Goal: Task Accomplishment & Management: Manage account settings

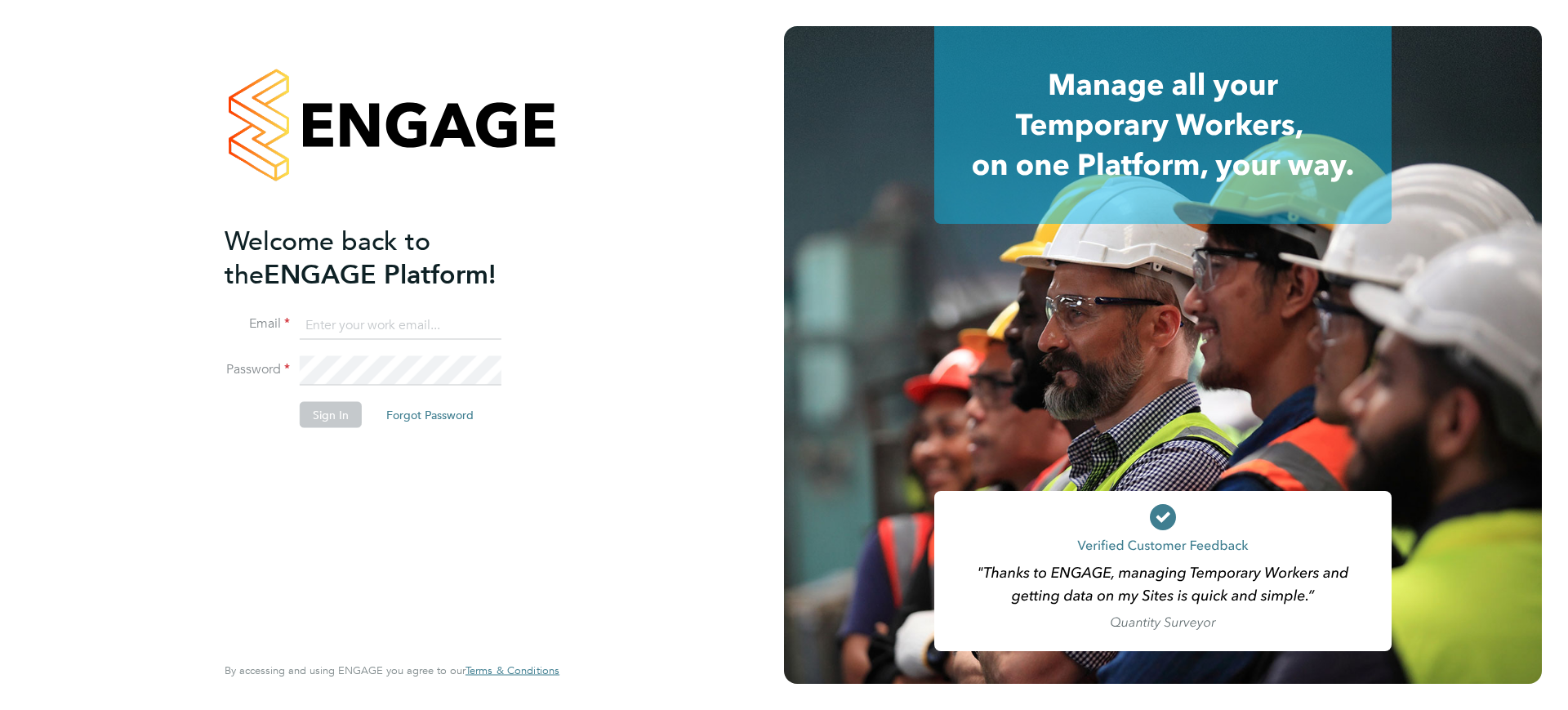
type input "invoices@castlefieldrecruitment.com"
click at [336, 413] on button "Sign In" at bounding box center [331, 414] width 62 height 26
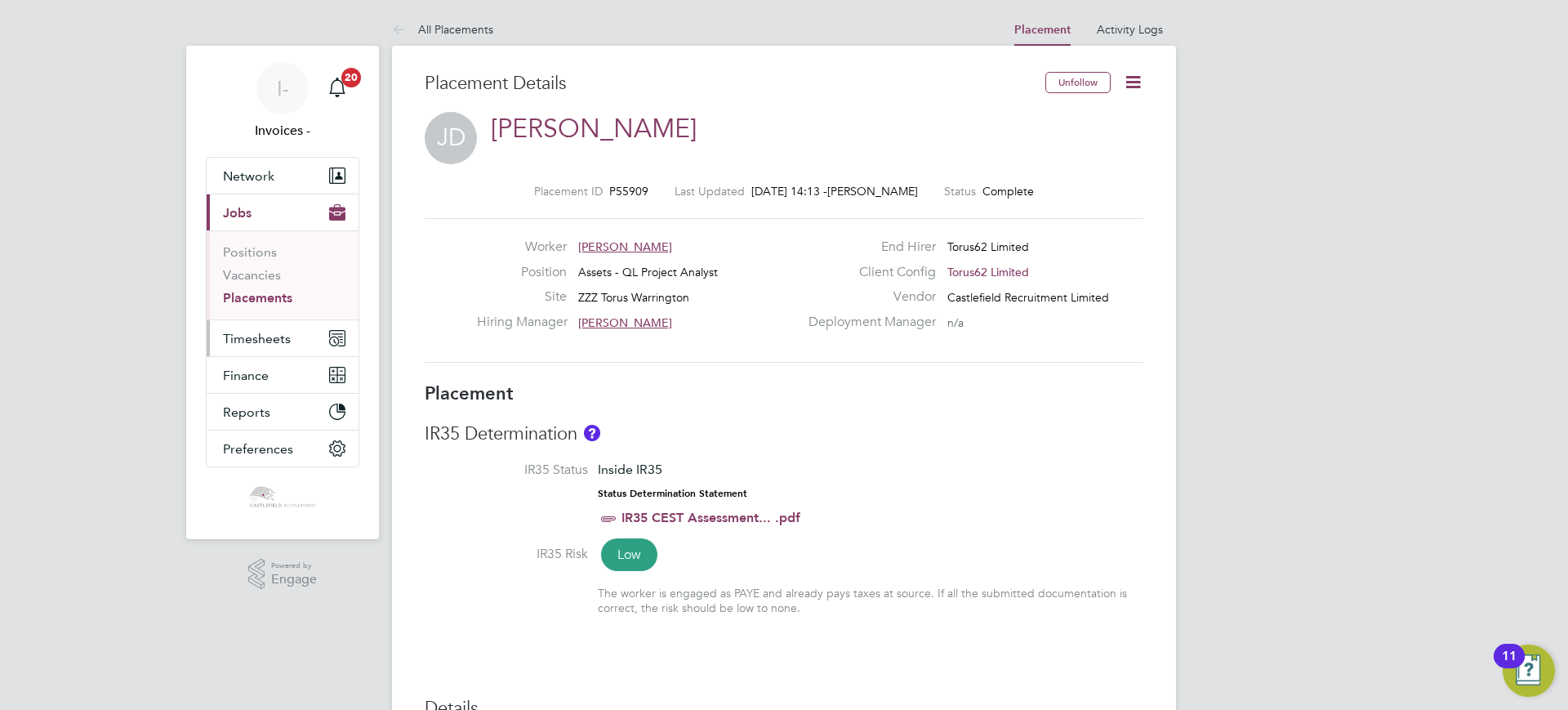
click at [266, 333] on span "Timesheets" at bounding box center [257, 338] width 68 height 15
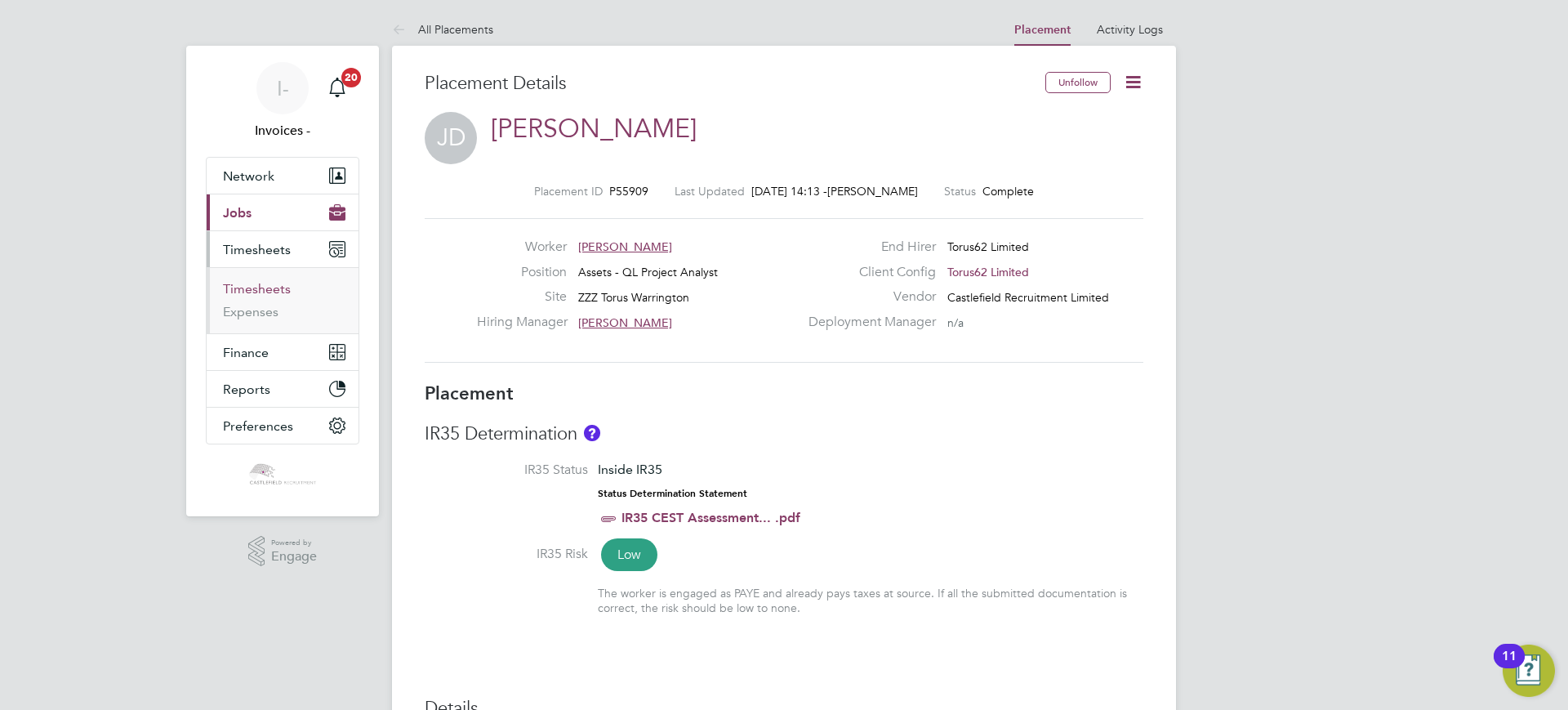
click at [265, 291] on link "Timesheets" at bounding box center [257, 289] width 68 height 15
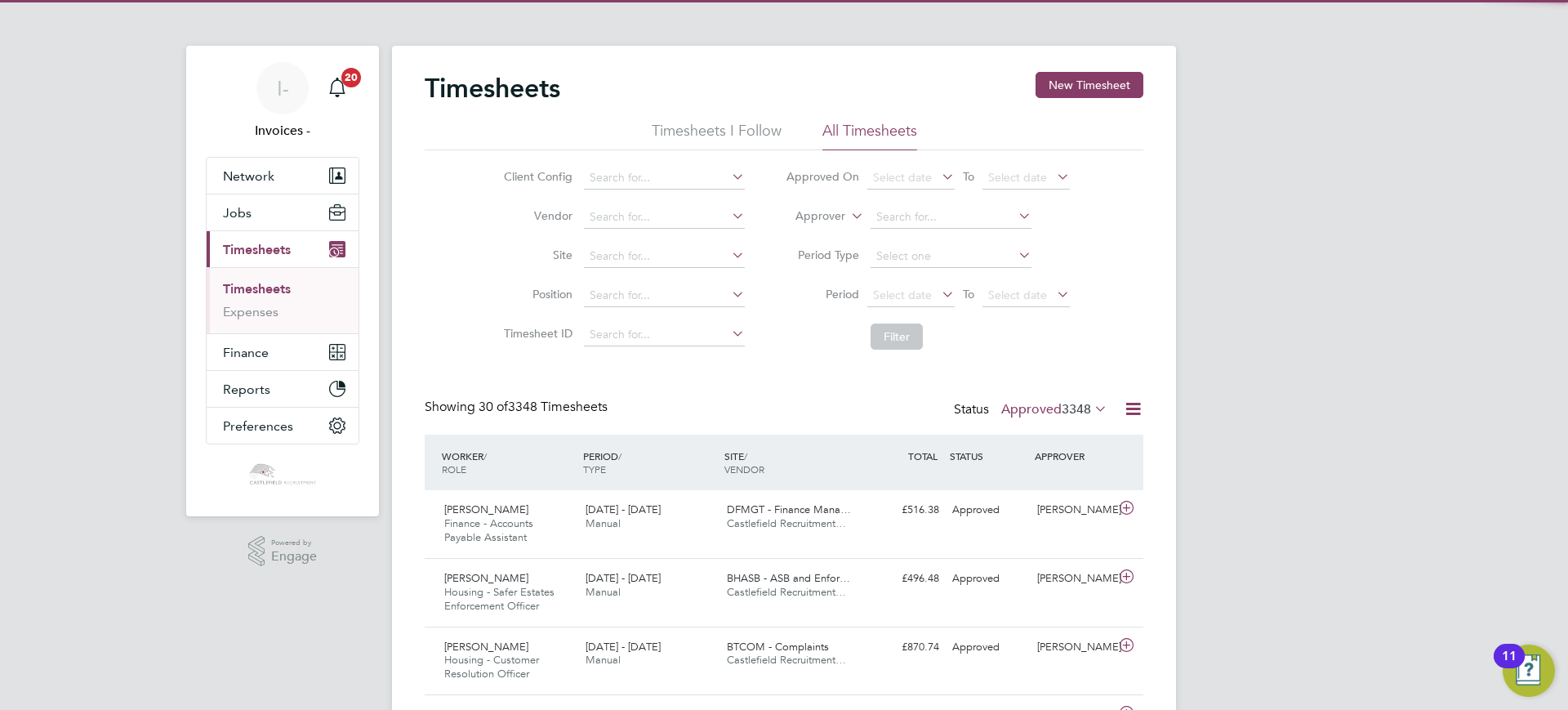
scroll to position [8, 8]
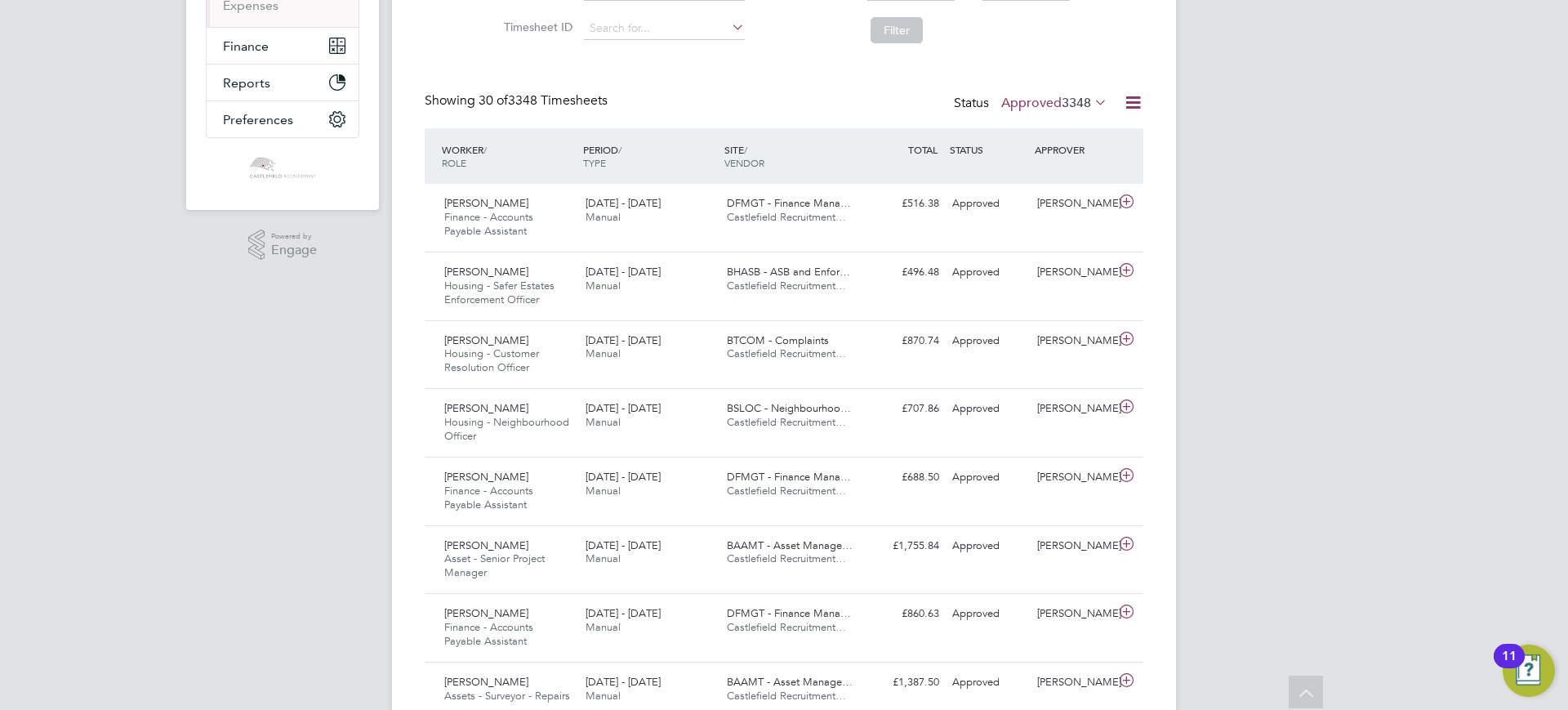
click at [1037, 101] on label "Approved 3348" at bounding box center [1054, 103] width 106 height 16
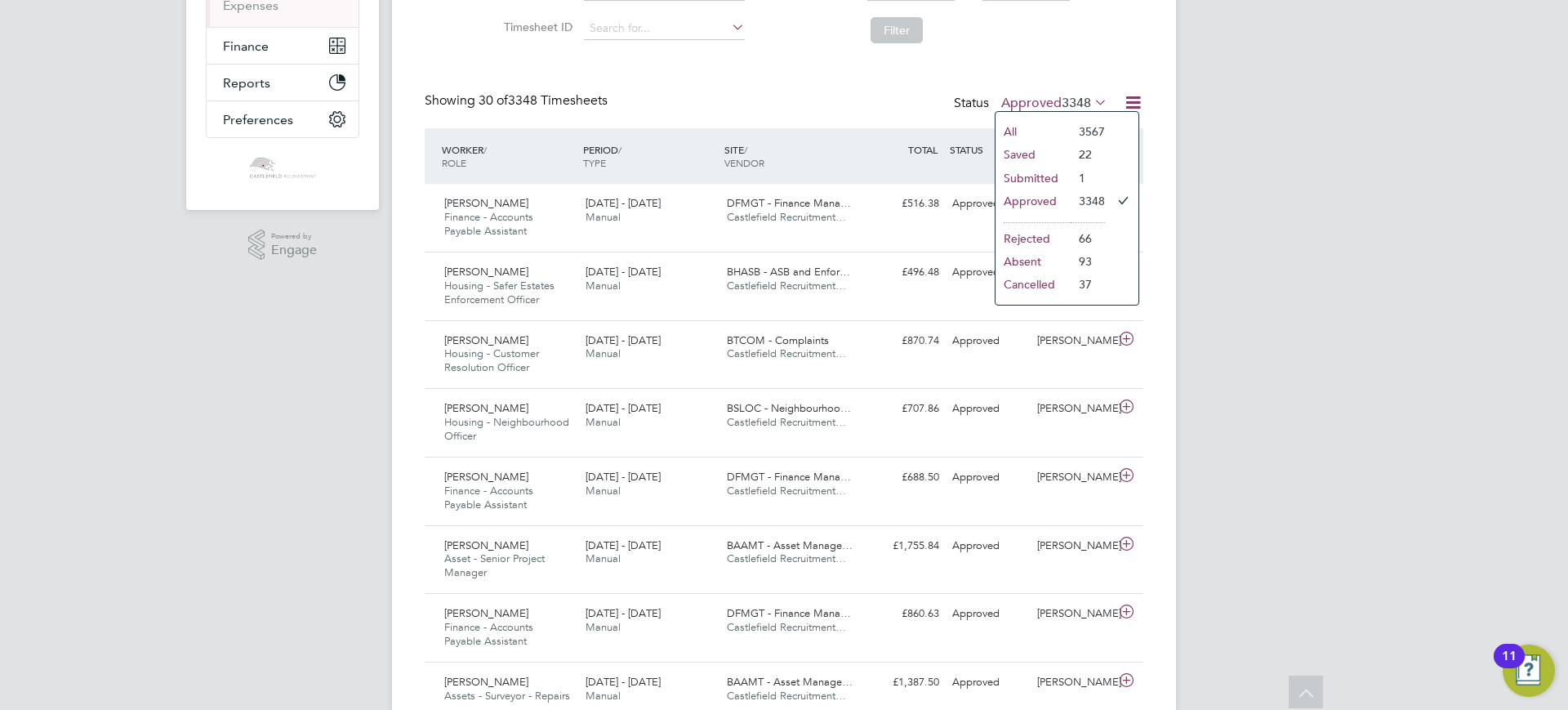
click at [1041, 169] on li "Submitted" at bounding box center [1033, 178] width 75 height 23
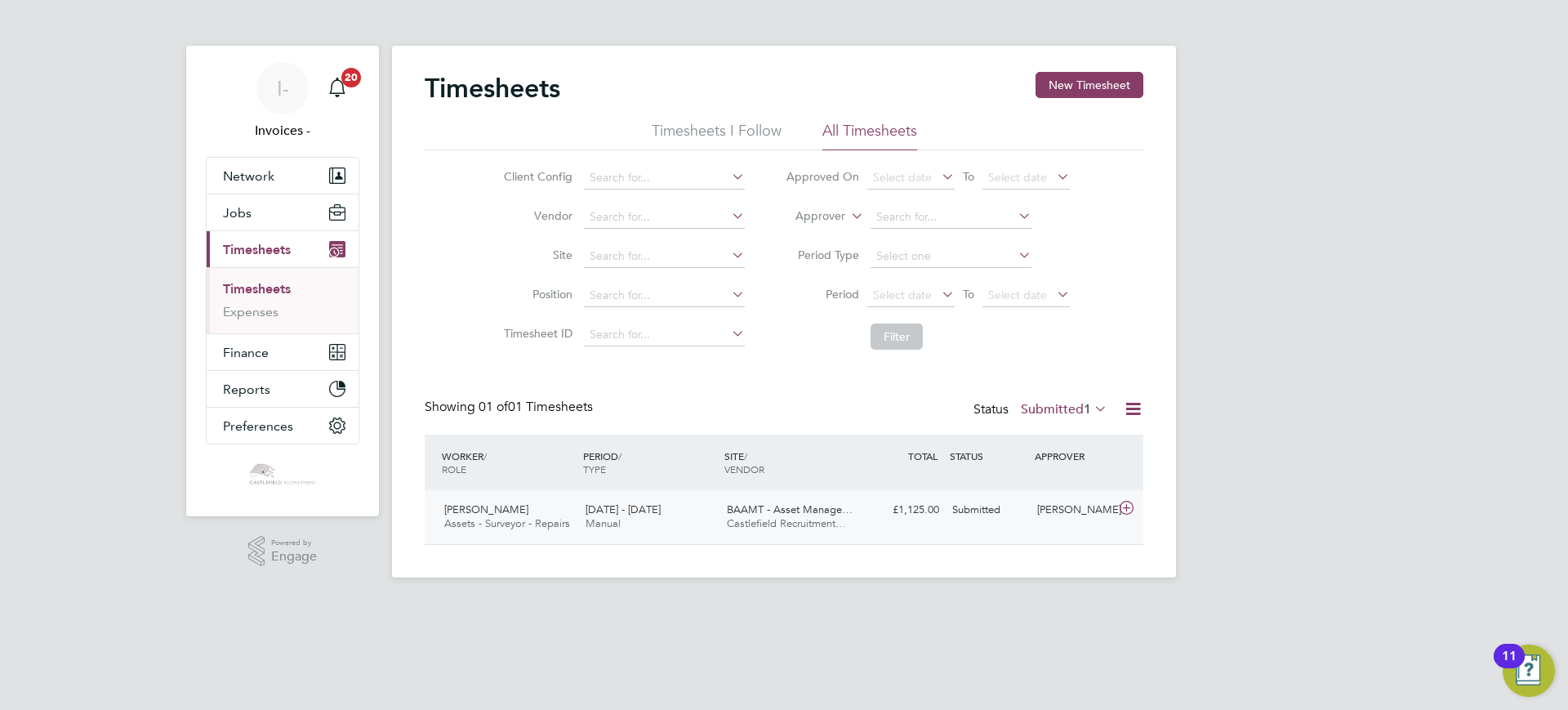
click at [640, 513] on span "[DATE] - [DATE]" at bounding box center [623, 509] width 75 height 14
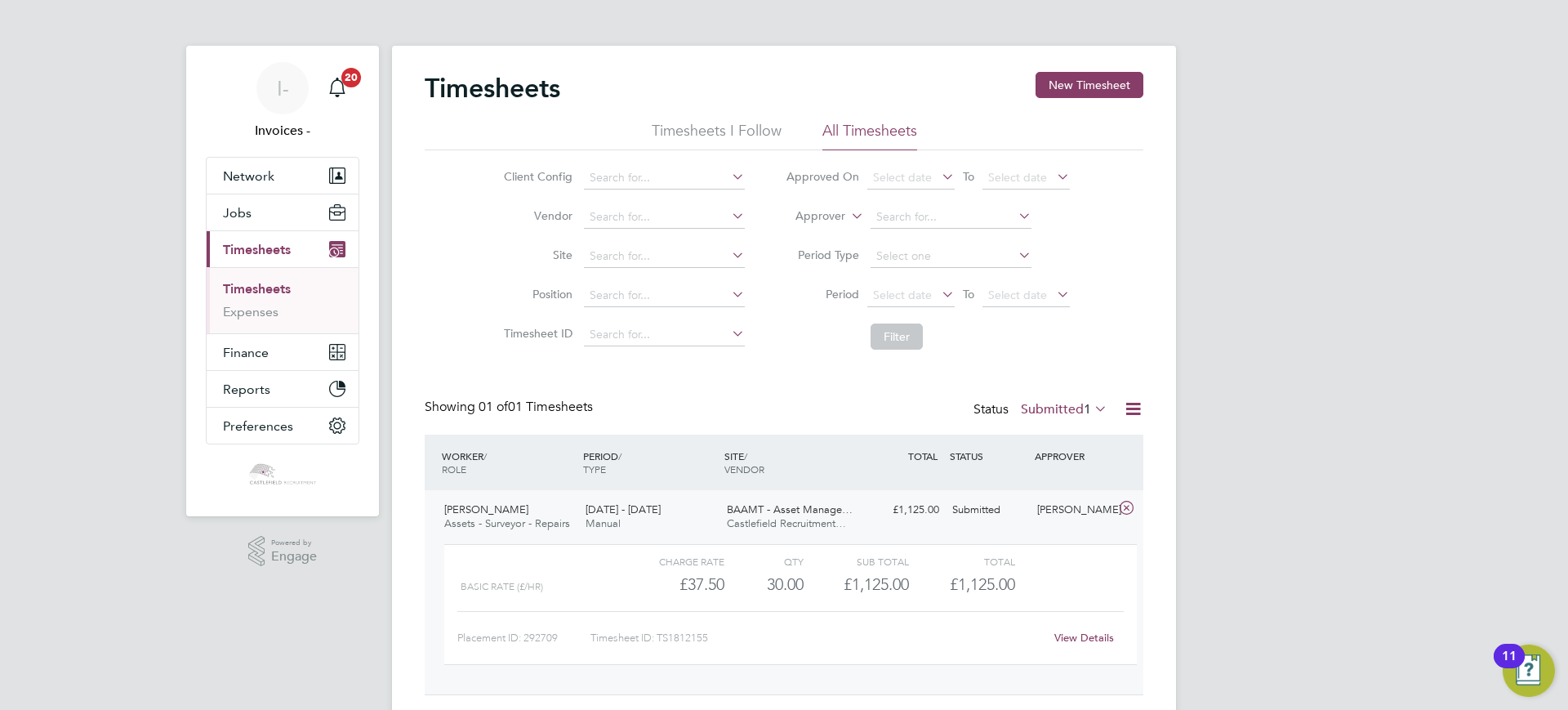
click at [640, 513] on span "[DATE] - [DATE]" at bounding box center [623, 509] width 75 height 14
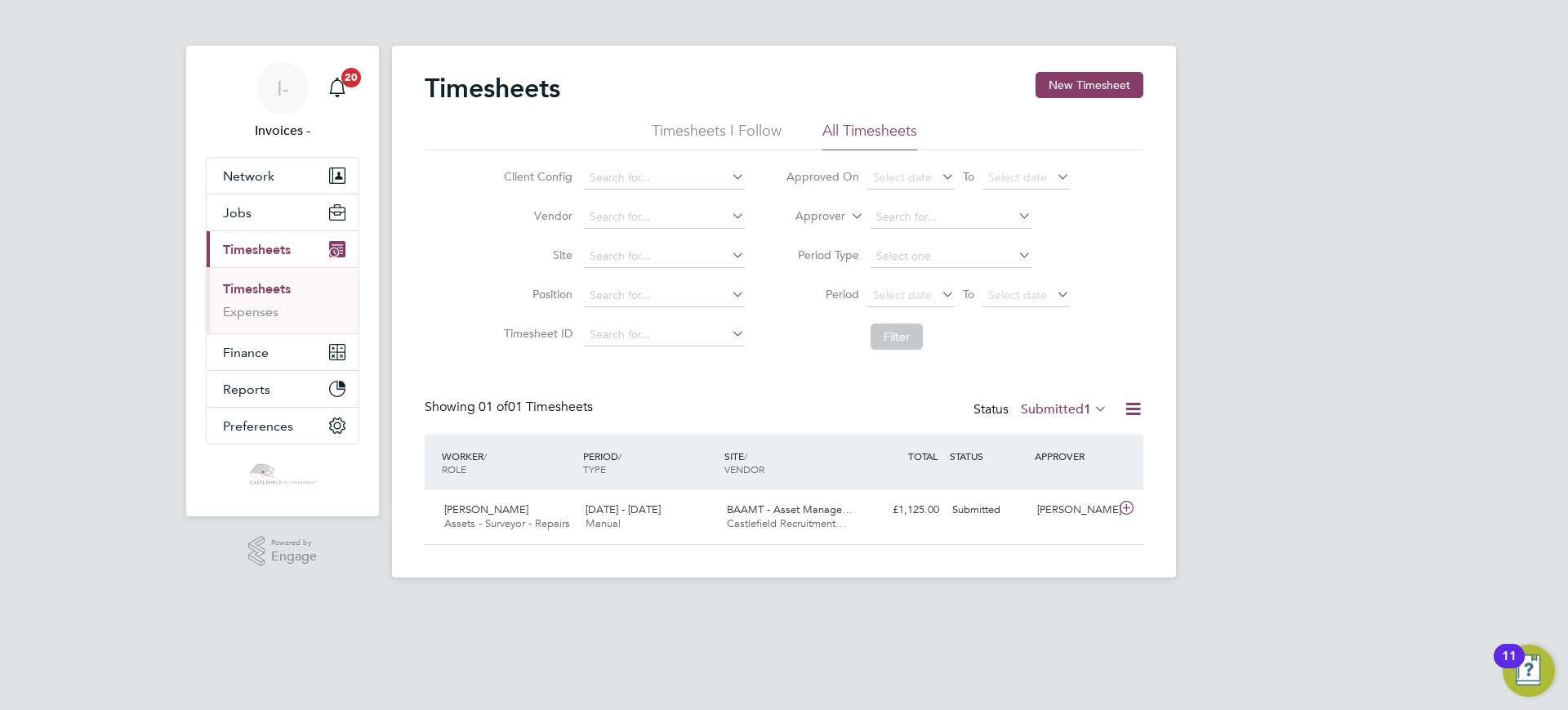
click at [1049, 408] on label "Submitted 1" at bounding box center [1065, 408] width 86 height 16
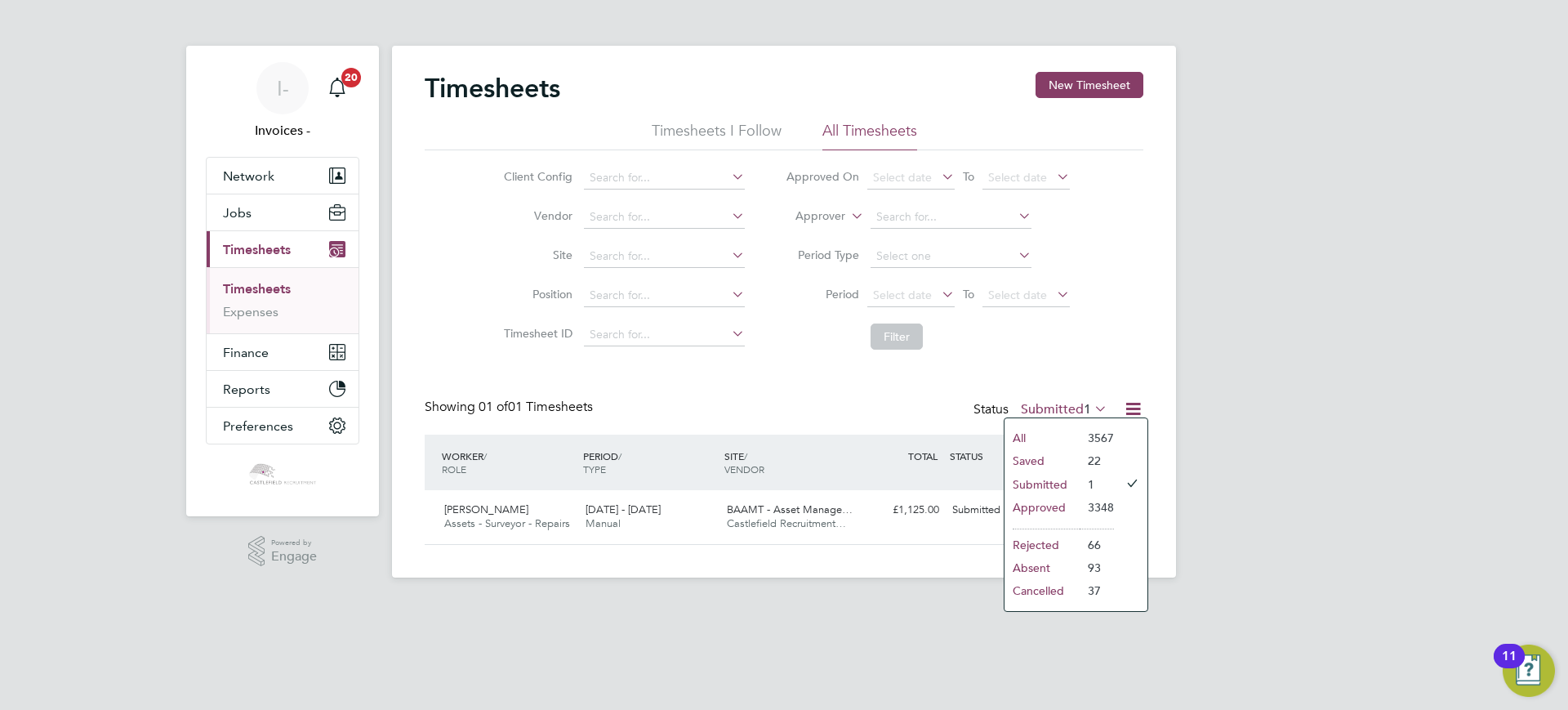
click at [1048, 508] on li "Approved" at bounding box center [1042, 507] width 75 height 23
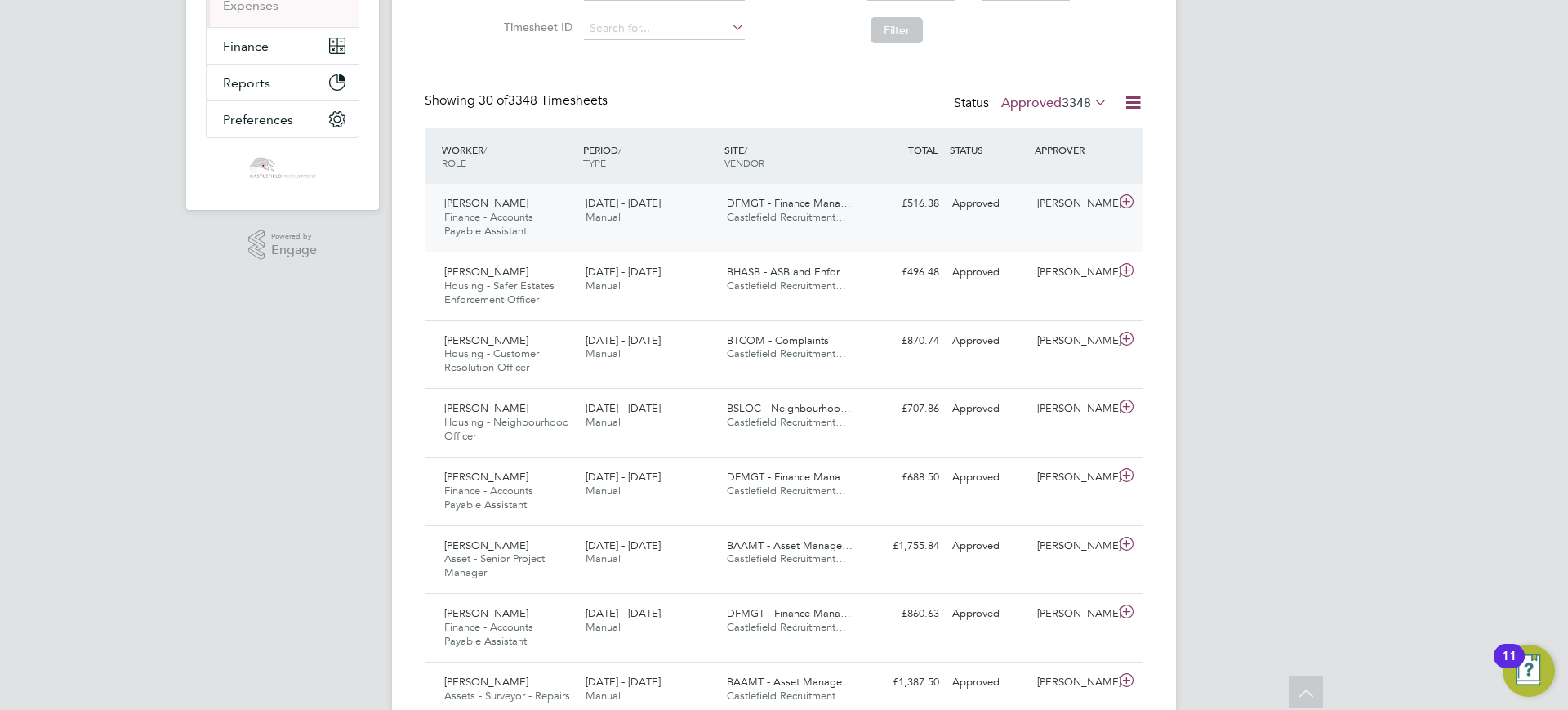
click at [620, 214] on span "Manual" at bounding box center [603, 217] width 35 height 14
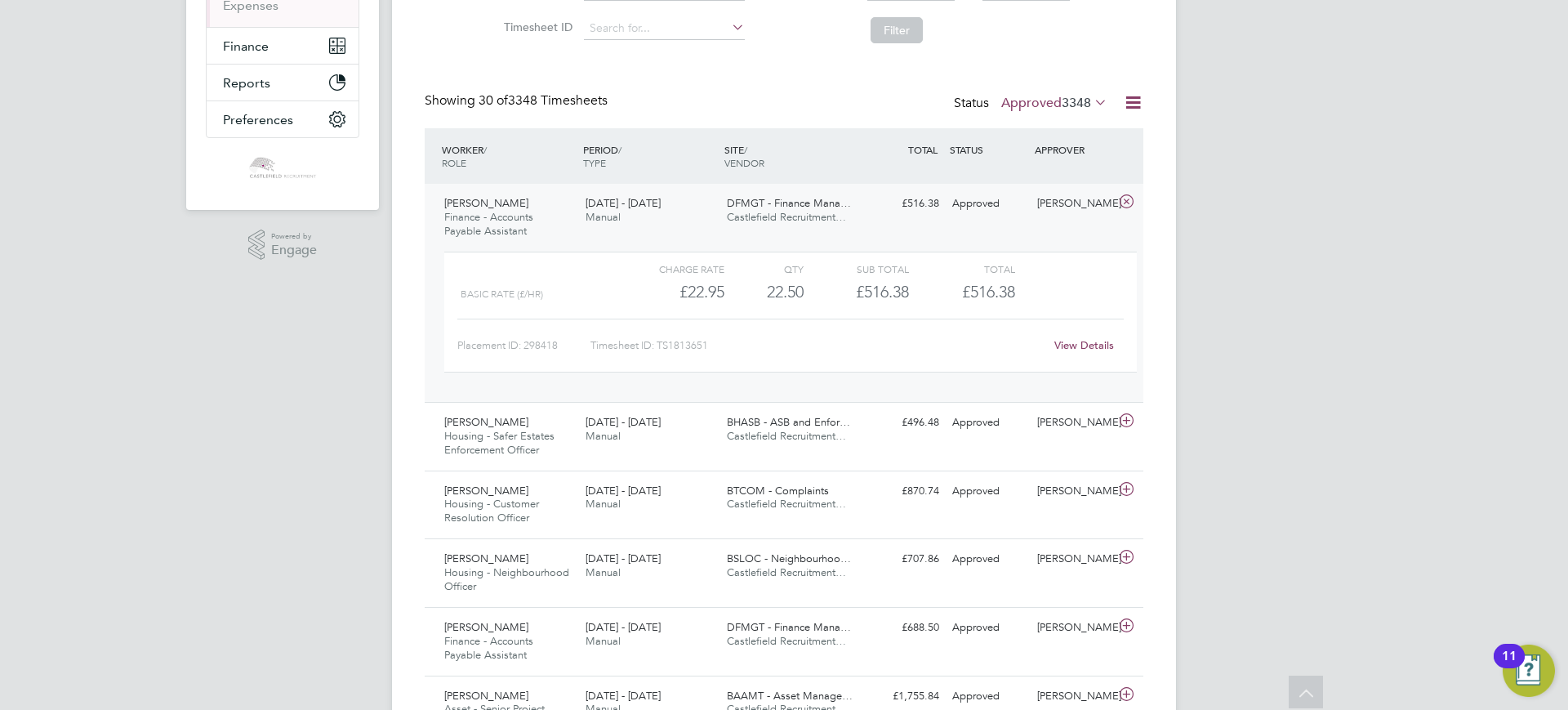
click at [620, 214] on span "Manual" at bounding box center [603, 217] width 35 height 14
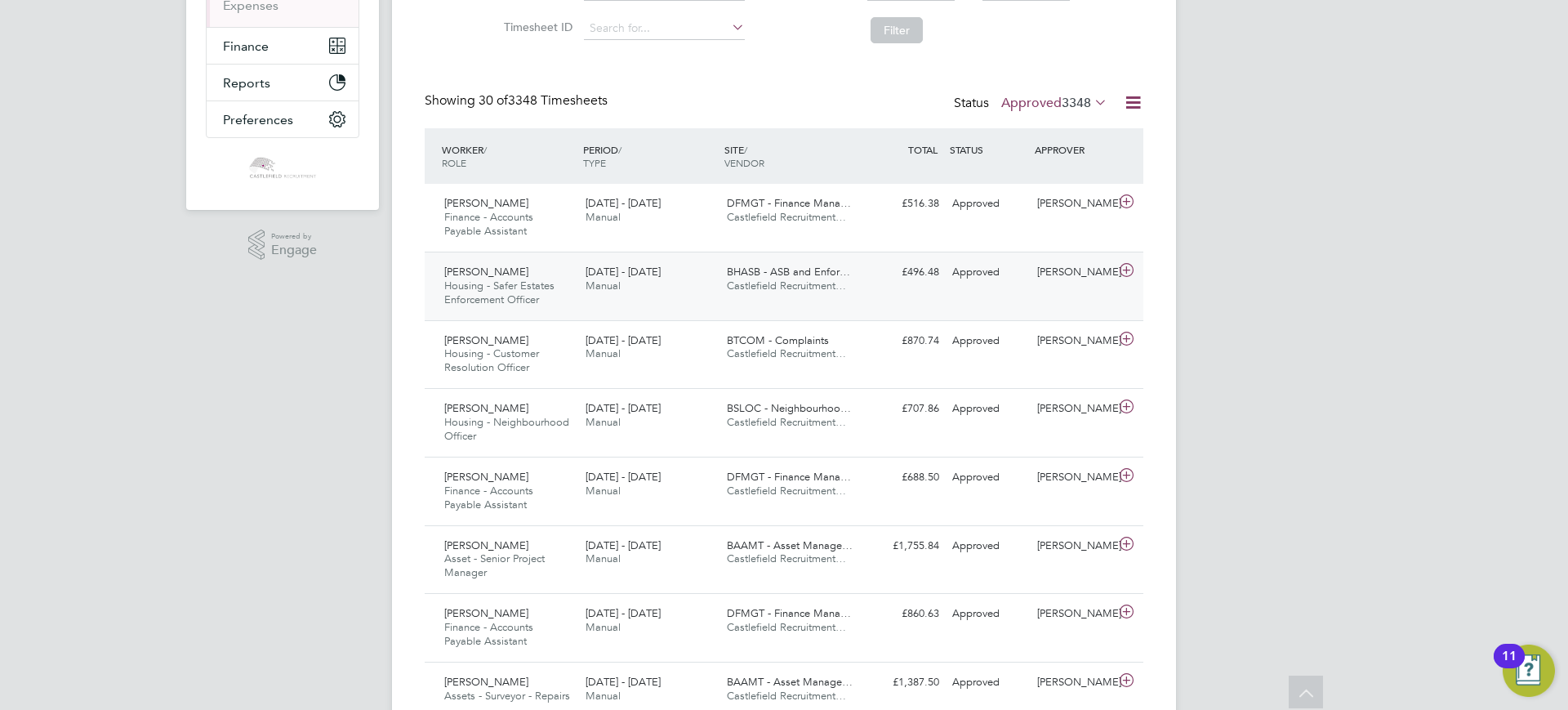
click at [614, 275] on span "[DATE] - [DATE]" at bounding box center [623, 271] width 75 height 14
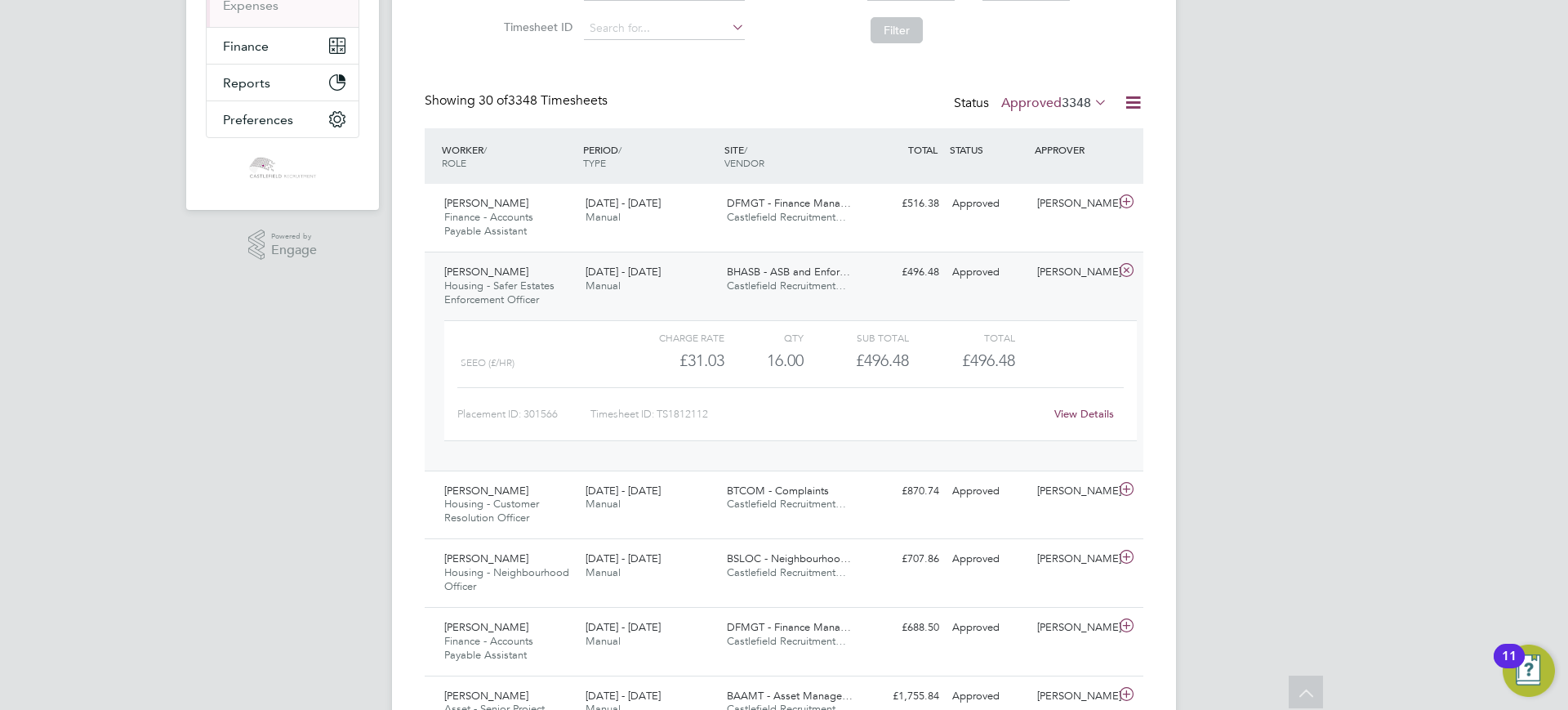
click at [614, 275] on span "[DATE] - [DATE]" at bounding box center [623, 271] width 75 height 14
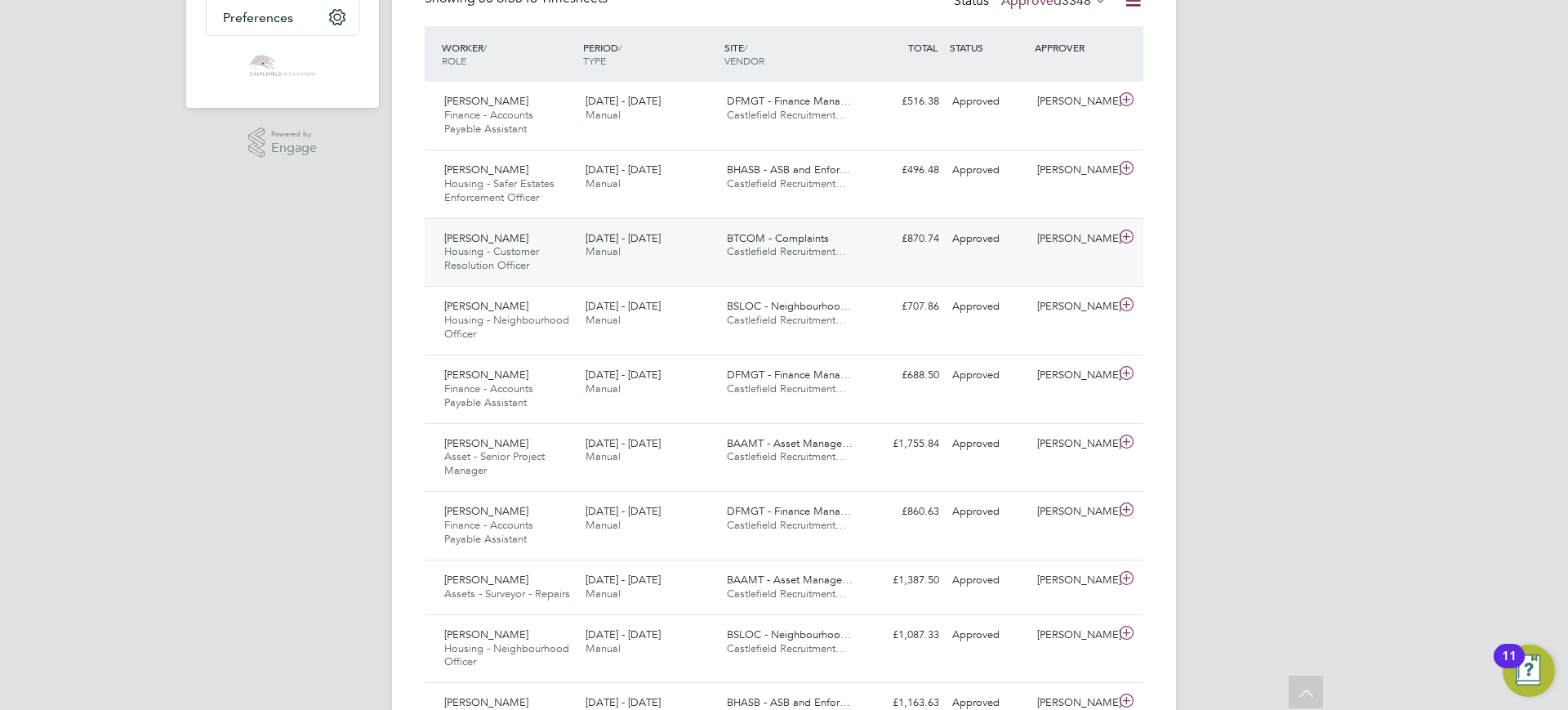
click at [570, 256] on div "[PERSON_NAME] Housing - Customer Resolution Officer [DATE] - [DATE]" at bounding box center [509, 252] width 142 height 55
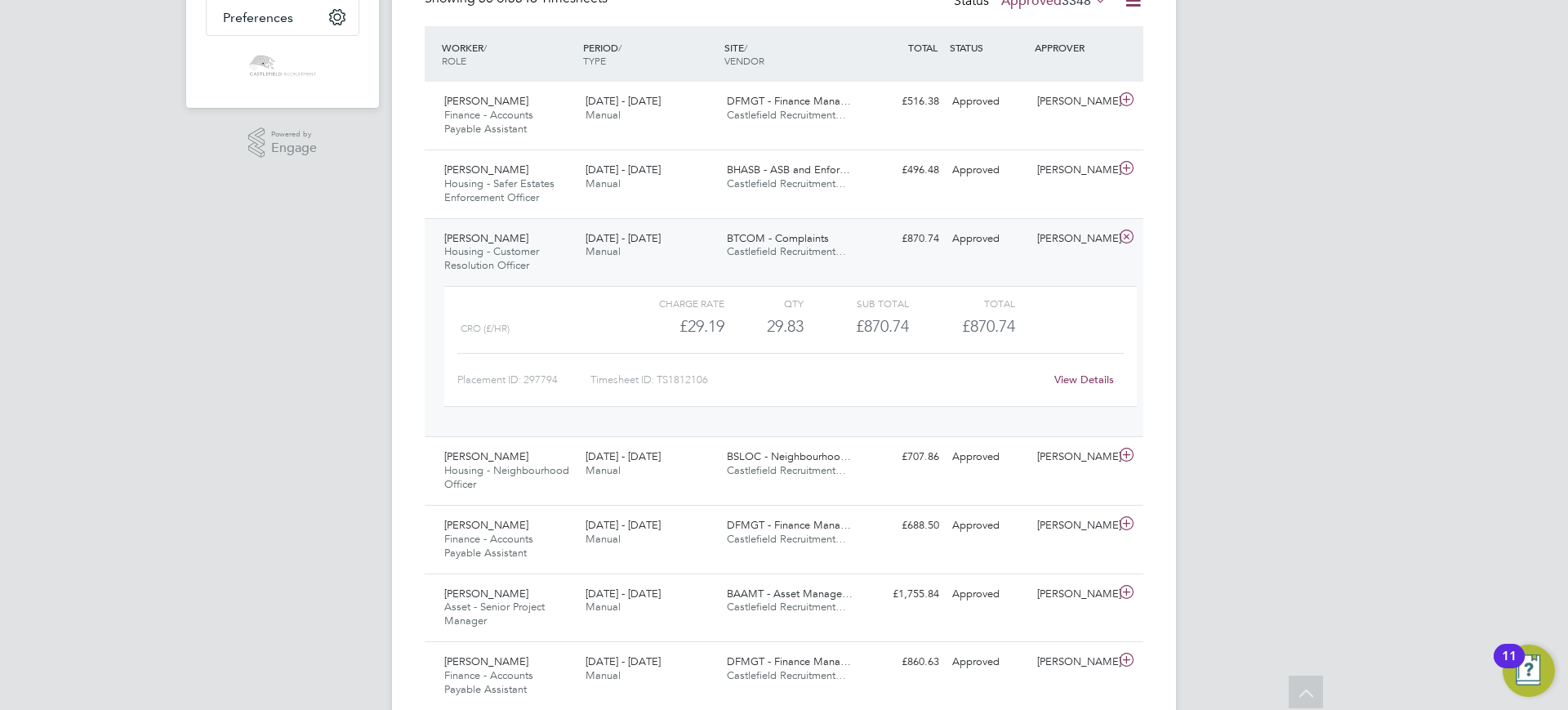
click at [608, 246] on span "Manual" at bounding box center [603, 251] width 35 height 14
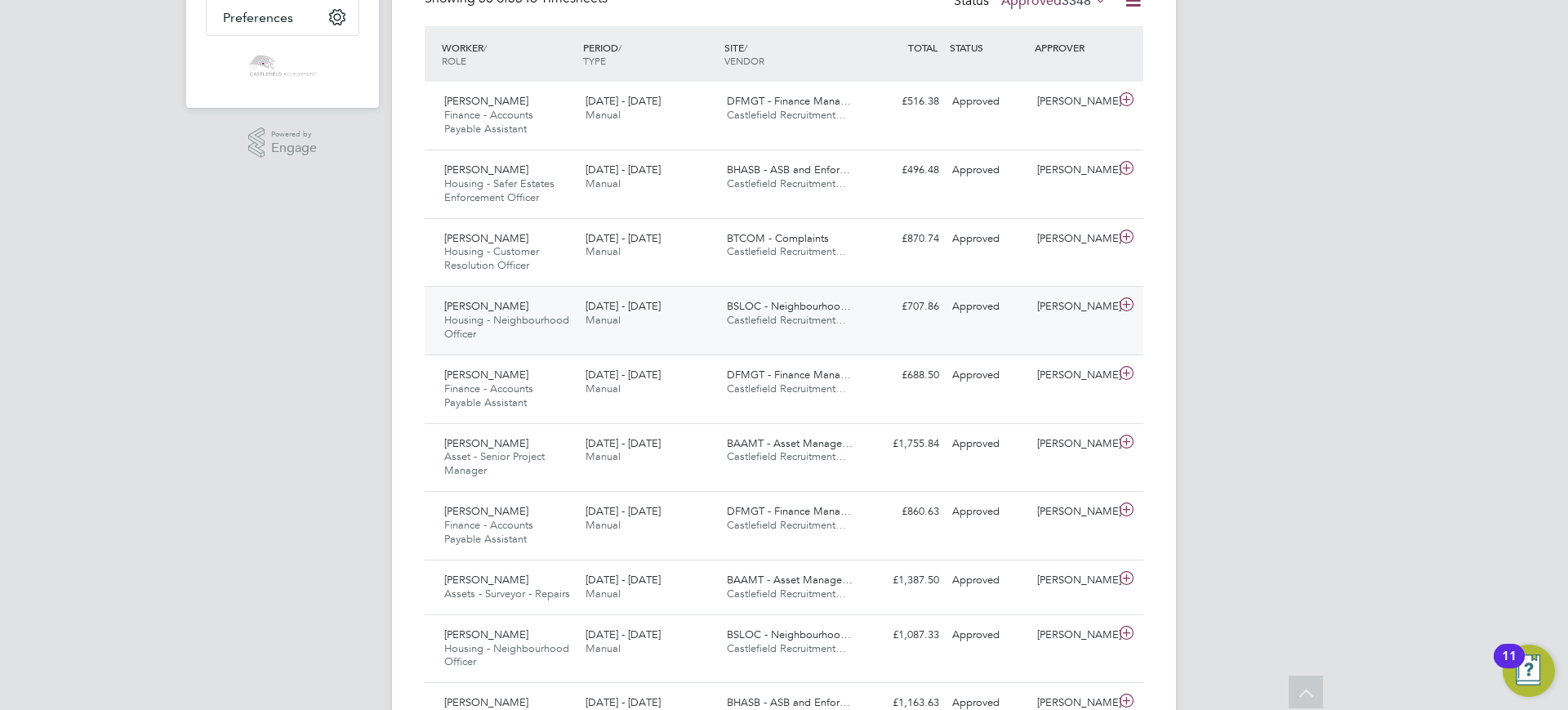
click at [589, 330] on div "[DATE] - [DATE] Manual" at bounding box center [649, 313] width 142 height 41
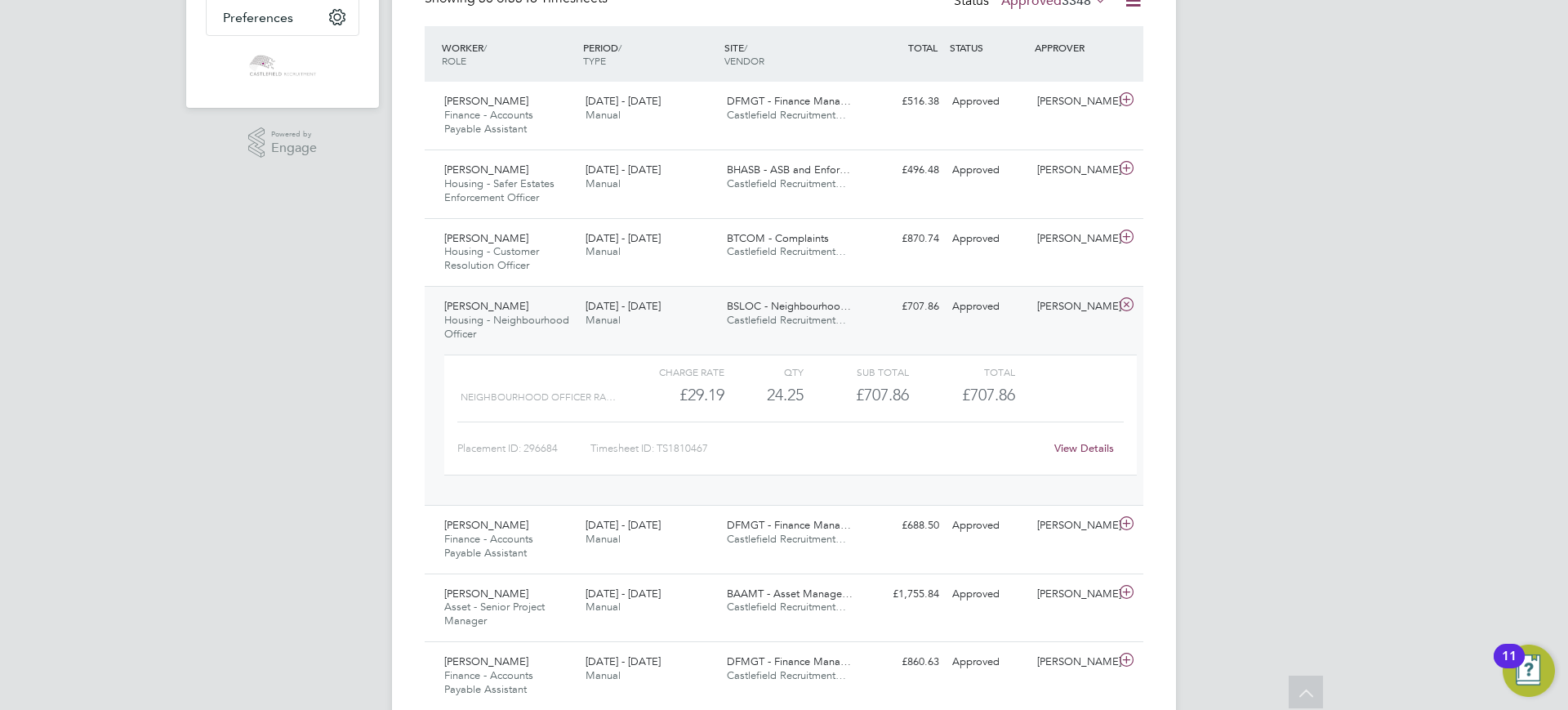
click at [590, 322] on span "Manual" at bounding box center [603, 319] width 35 height 14
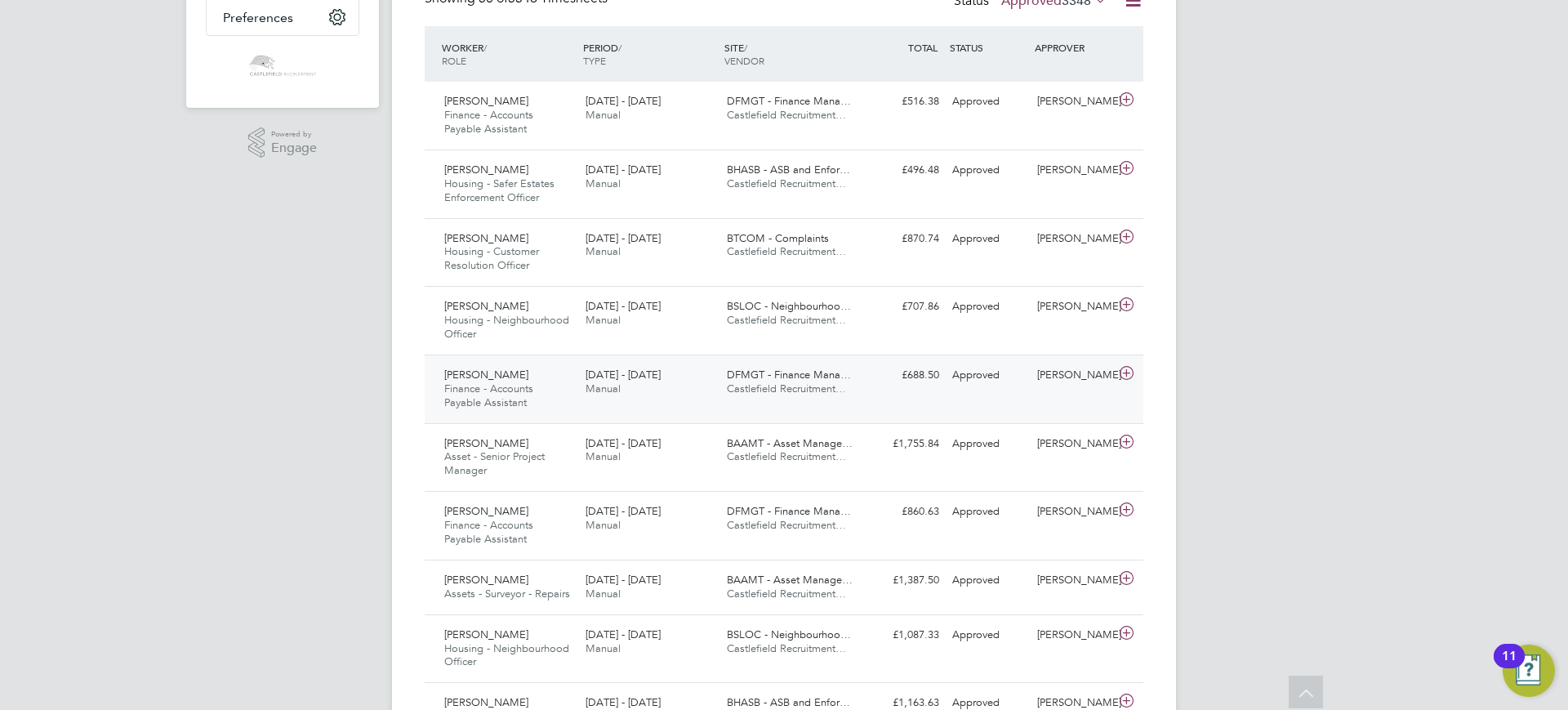
click at [591, 380] on span "[DATE] - [DATE]" at bounding box center [623, 374] width 75 height 14
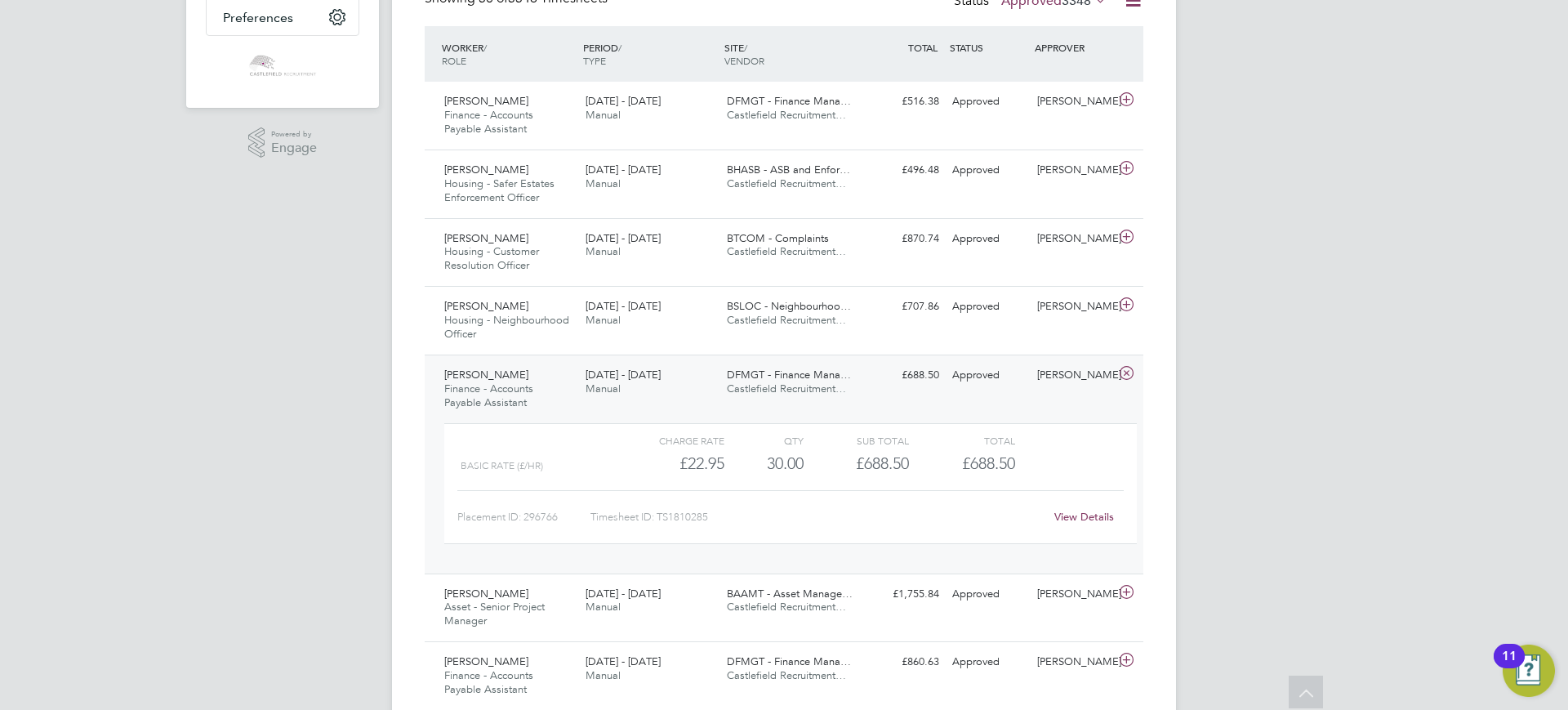
click at [591, 380] on span "[DATE] - [DATE]" at bounding box center [623, 374] width 75 height 14
